Goal: Browse casually

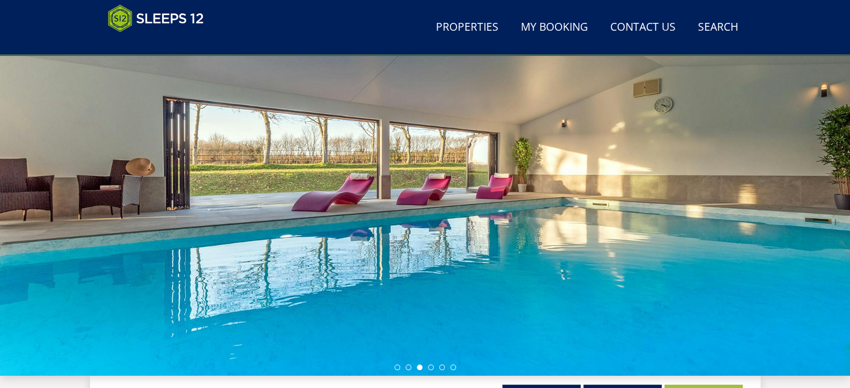
scroll to position [92, 0]
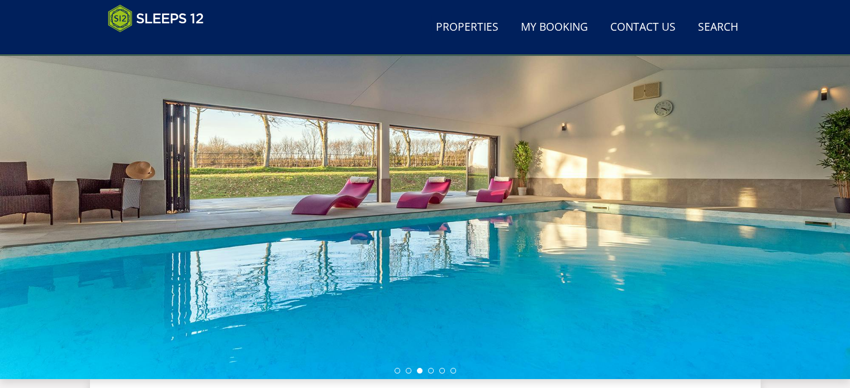
click at [825, 130] on div at bounding box center [425, 183] width 850 height 391
click at [695, 221] on div at bounding box center [425, 183] width 850 height 391
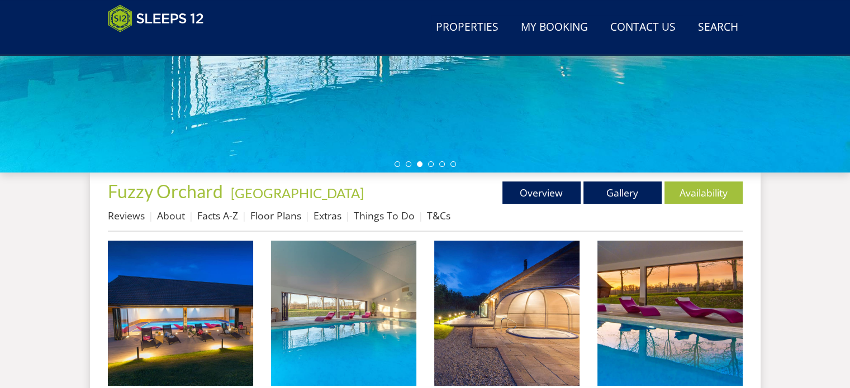
scroll to position [316, 0]
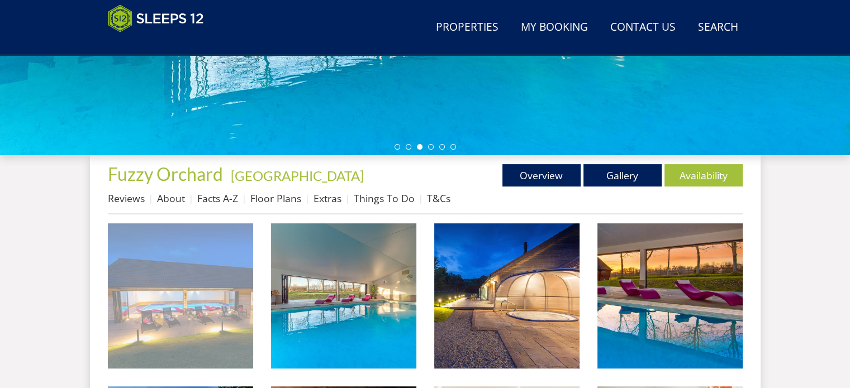
click at [170, 308] on img at bounding box center [180, 295] width 145 height 145
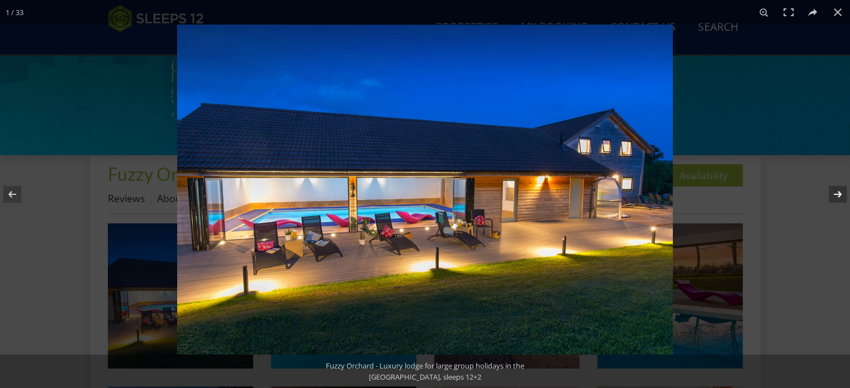
click at [838, 190] on button at bounding box center [830, 194] width 39 height 56
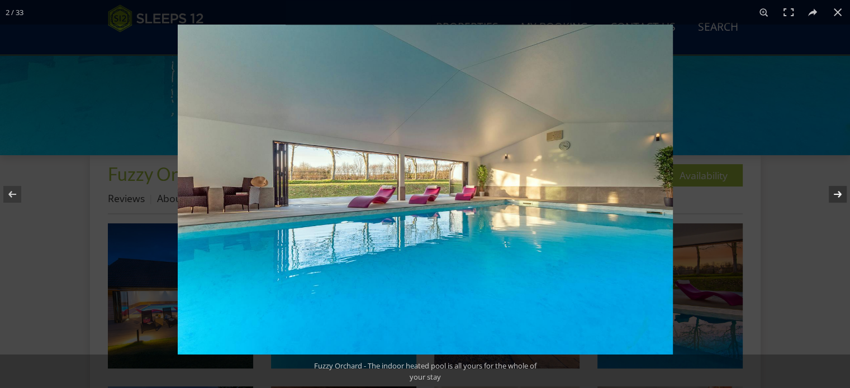
click at [838, 190] on button at bounding box center [830, 194] width 39 height 56
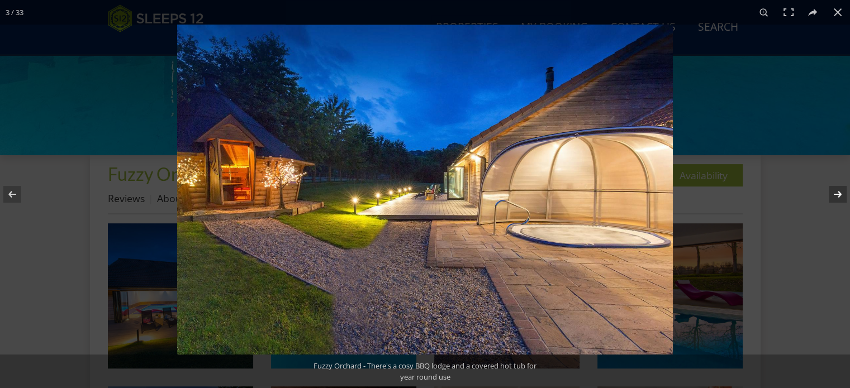
click at [838, 190] on button at bounding box center [830, 194] width 39 height 56
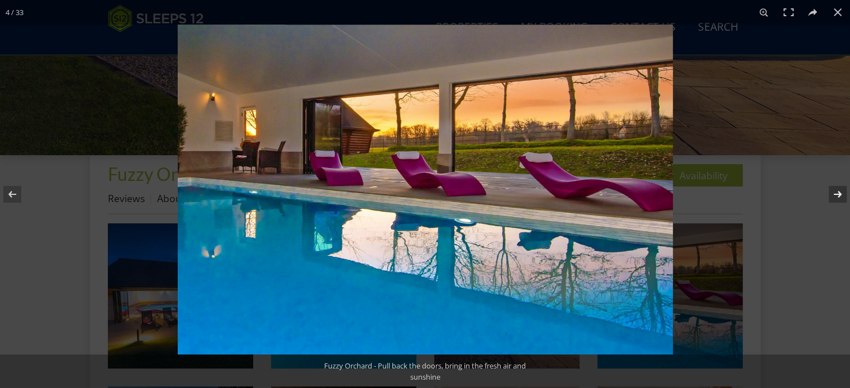
click at [838, 194] on button at bounding box center [830, 194] width 39 height 56
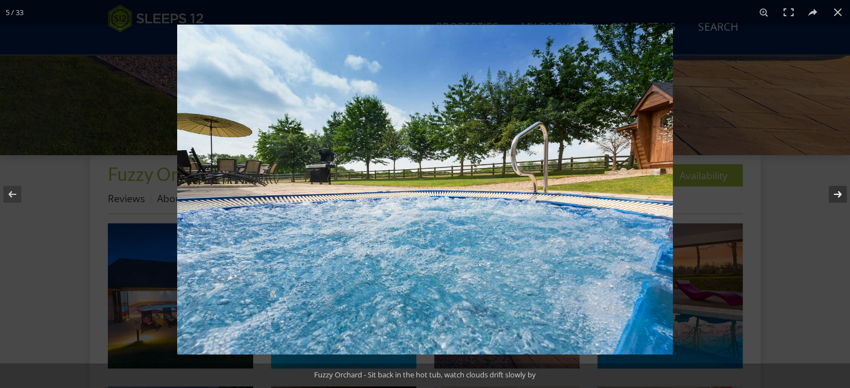
click at [840, 196] on button at bounding box center [830, 194] width 39 height 56
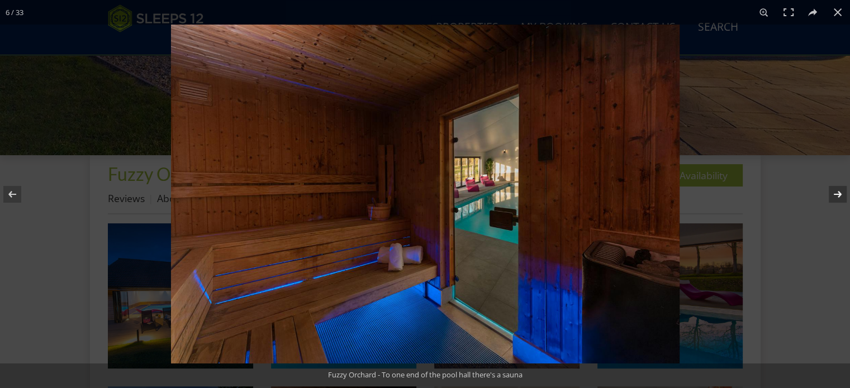
click at [840, 196] on button at bounding box center [830, 194] width 39 height 56
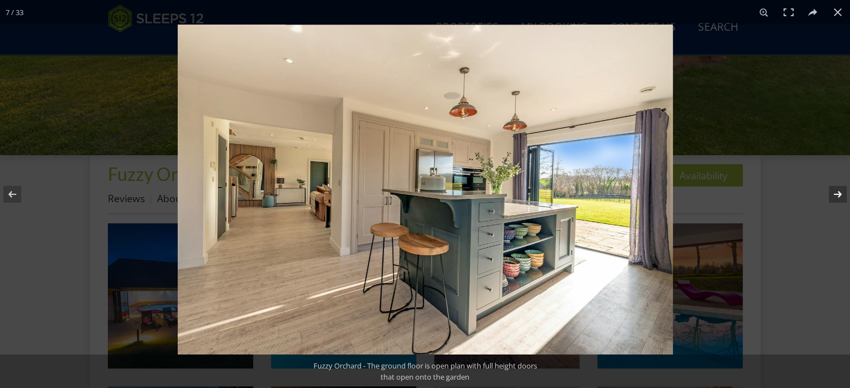
click at [842, 195] on button at bounding box center [830, 194] width 39 height 56
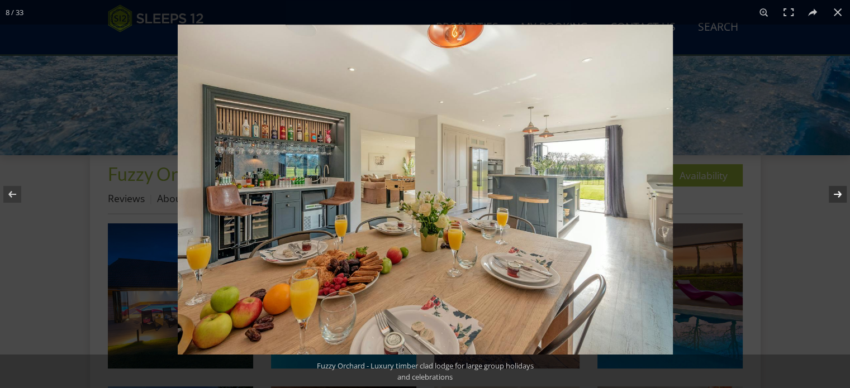
click at [838, 191] on button at bounding box center [830, 194] width 39 height 56
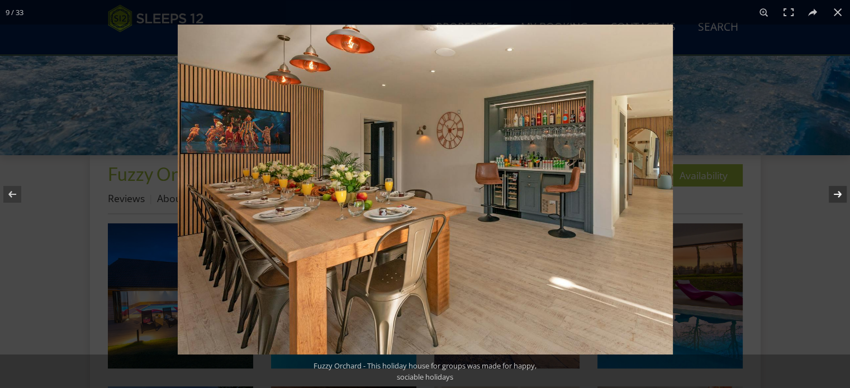
click at [838, 191] on button at bounding box center [830, 194] width 39 height 56
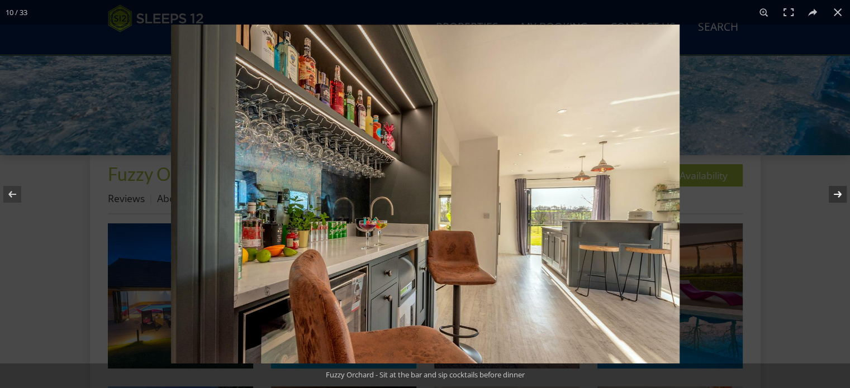
click at [838, 192] on button at bounding box center [830, 194] width 39 height 56
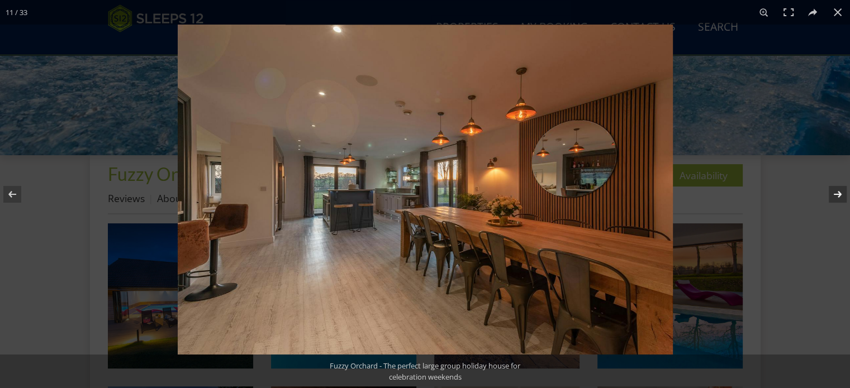
click at [839, 193] on button at bounding box center [830, 194] width 39 height 56
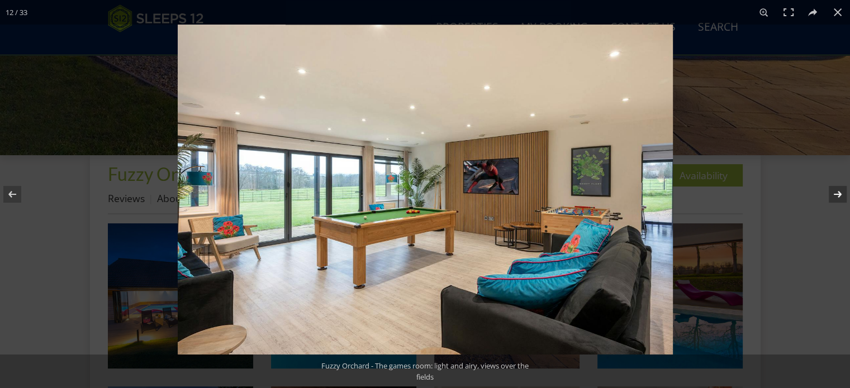
click at [834, 192] on button at bounding box center [830, 194] width 39 height 56
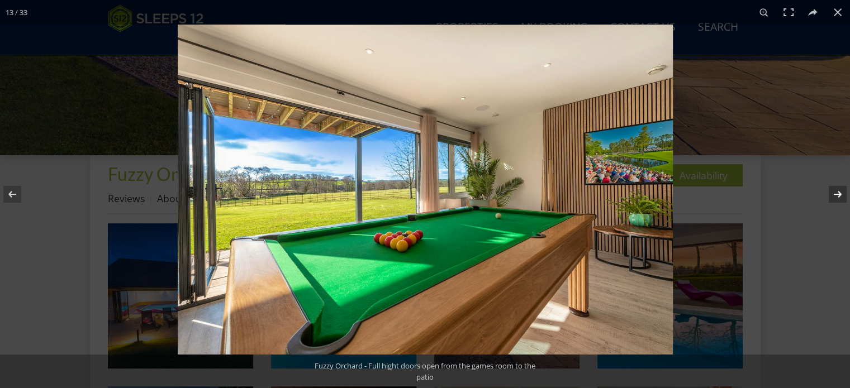
click at [834, 192] on button at bounding box center [830, 194] width 39 height 56
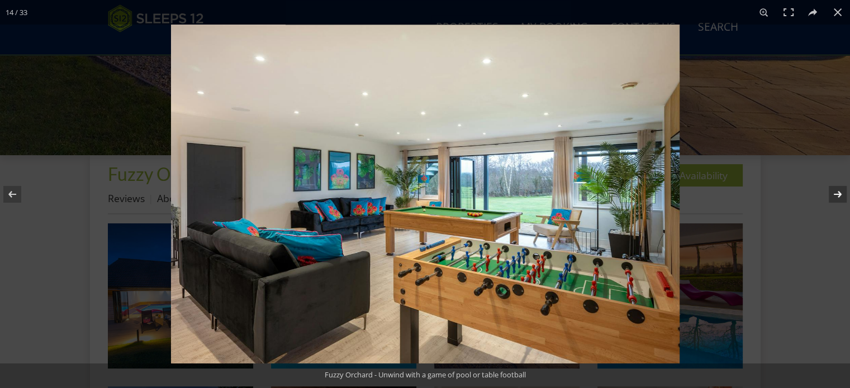
click at [834, 192] on button at bounding box center [830, 194] width 39 height 56
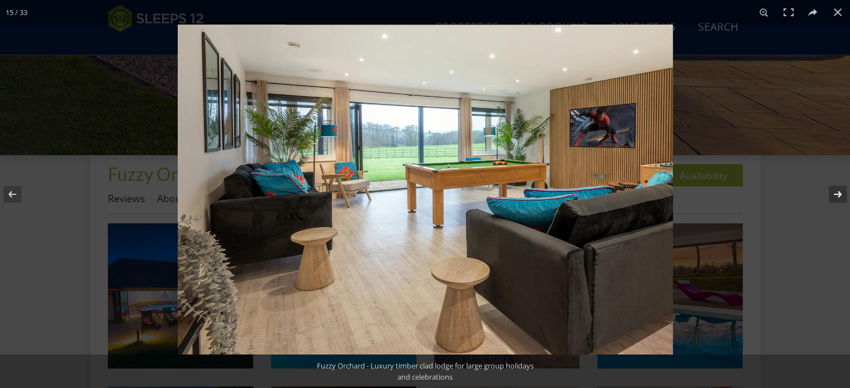
click at [834, 192] on button at bounding box center [830, 194] width 39 height 56
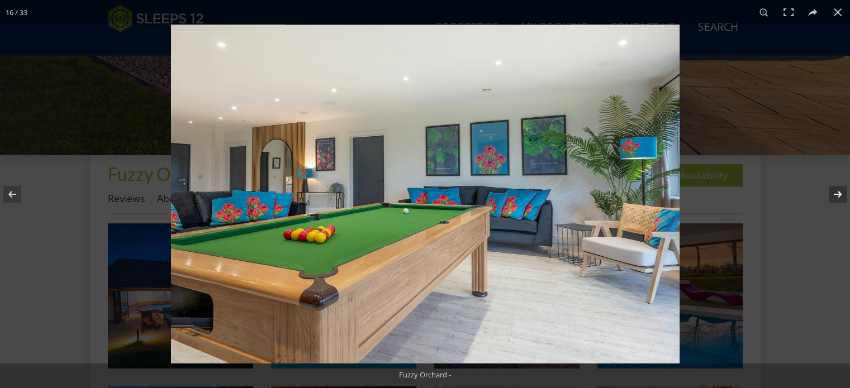
click at [834, 192] on button at bounding box center [830, 194] width 39 height 56
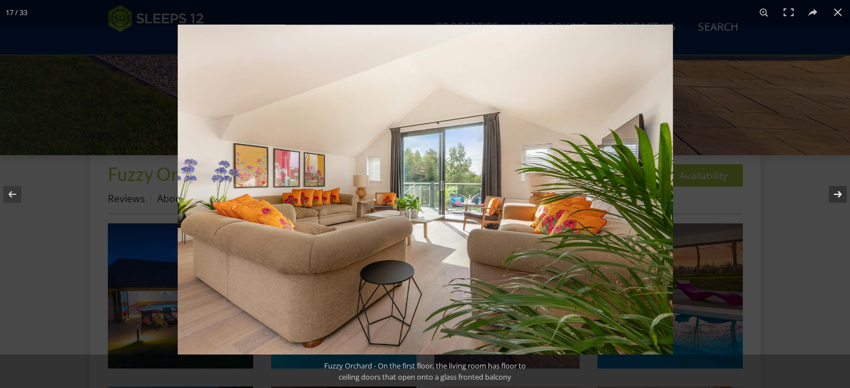
click at [834, 192] on button at bounding box center [830, 194] width 39 height 56
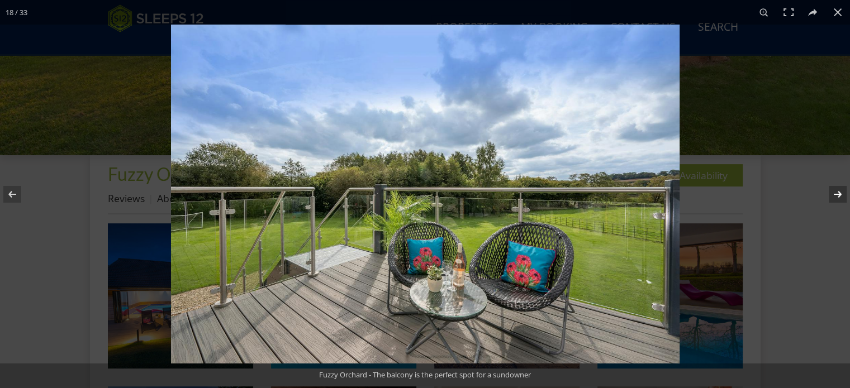
click at [834, 192] on button at bounding box center [830, 194] width 39 height 56
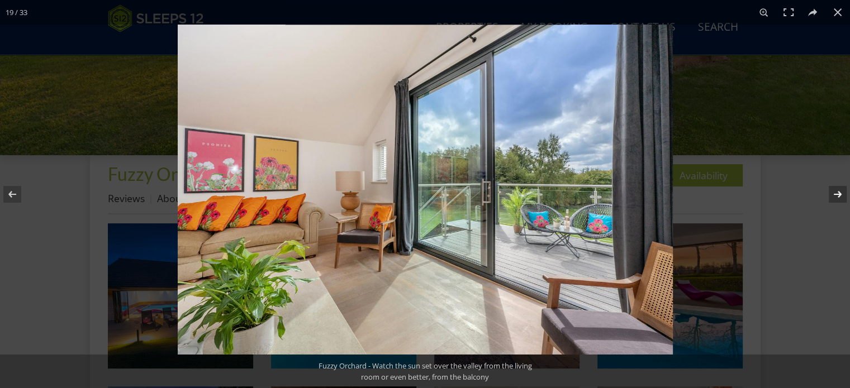
click at [834, 192] on button at bounding box center [830, 194] width 39 height 56
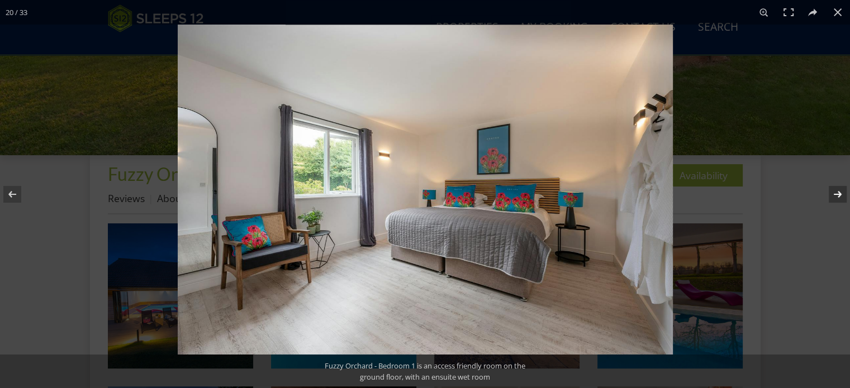
click at [834, 192] on button at bounding box center [830, 194] width 39 height 56
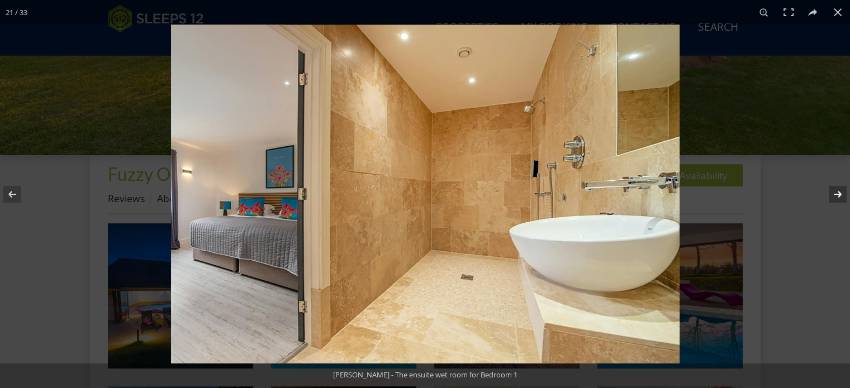
click at [834, 192] on button at bounding box center [830, 194] width 39 height 56
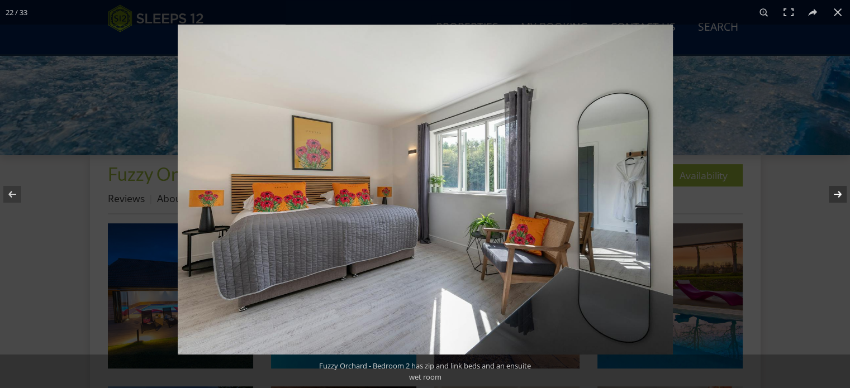
click at [836, 191] on button at bounding box center [830, 194] width 39 height 56
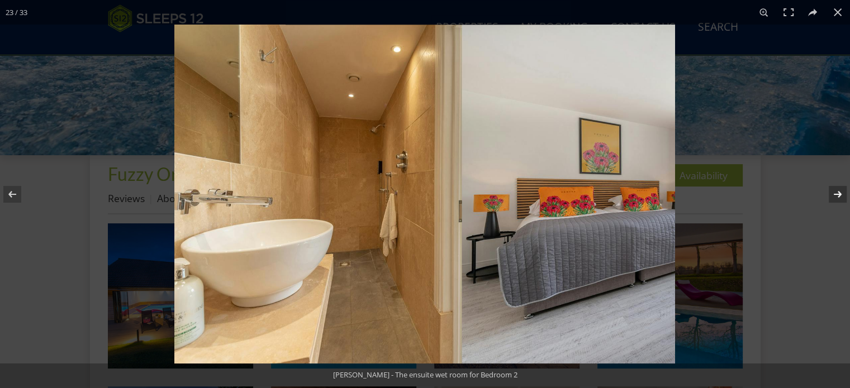
click at [836, 191] on button at bounding box center [830, 194] width 39 height 56
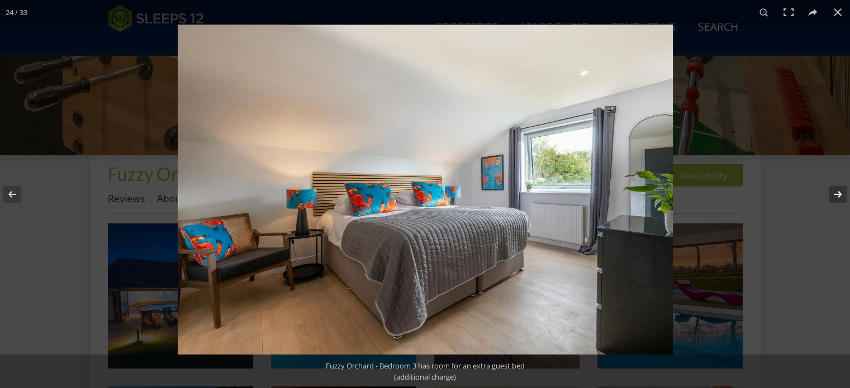
click at [836, 191] on button at bounding box center [830, 194] width 39 height 56
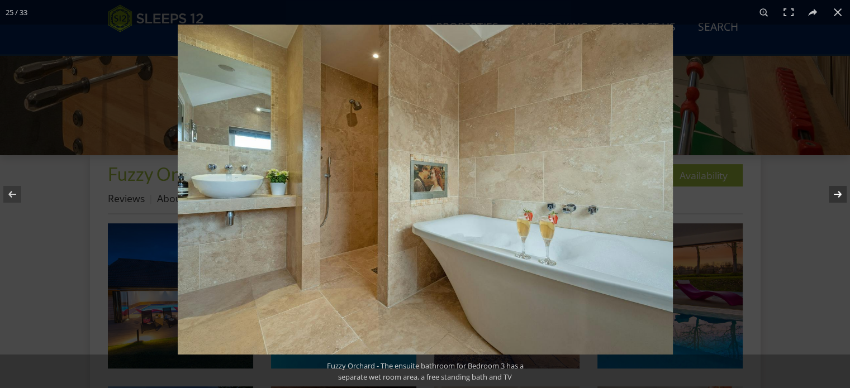
click at [836, 191] on button at bounding box center [830, 194] width 39 height 56
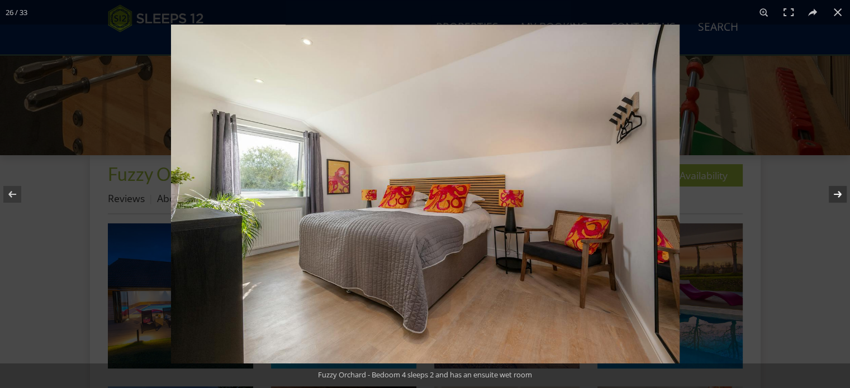
click at [836, 191] on button at bounding box center [830, 194] width 39 height 56
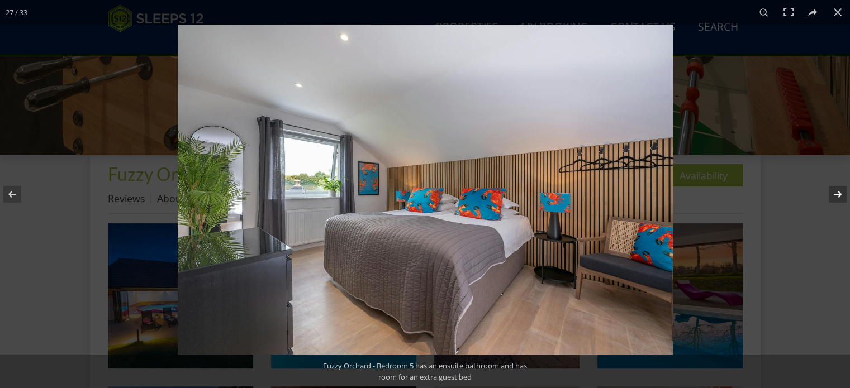
click at [836, 191] on button at bounding box center [830, 194] width 39 height 56
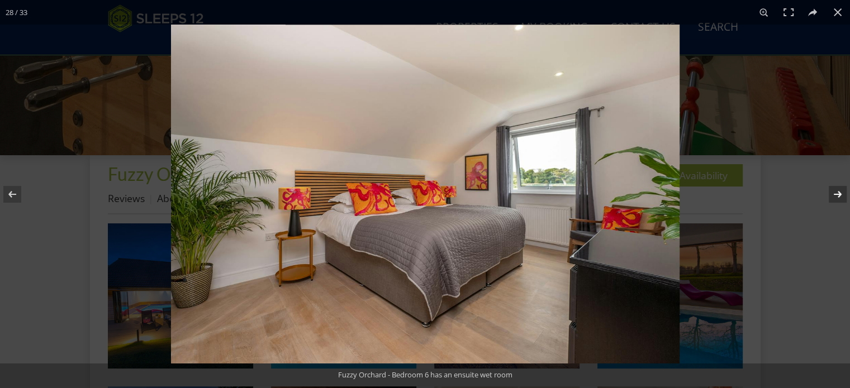
click at [836, 190] on button at bounding box center [830, 194] width 39 height 56
